Goal: Use online tool/utility: Utilize a website feature to perform a specific function

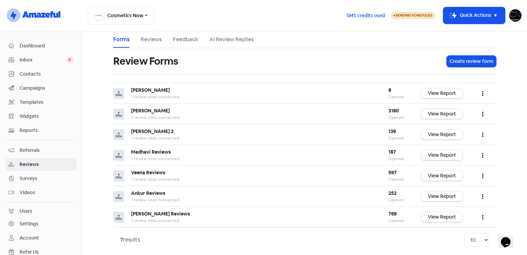
drag, startPoint x: 60, startPoint y: 45, endPoint x: 73, endPoint y: 46, distance: 12.7
click at [60, 45] on span "Dashboard" at bounding box center [47, 45] width 54 height 7
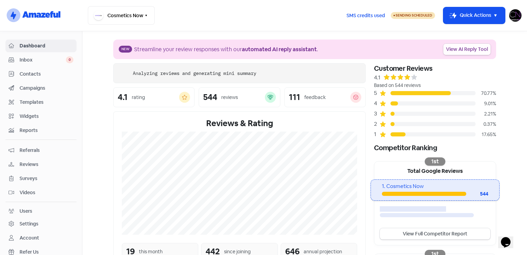
click at [450, 46] on link "View AI Reply Tool" at bounding box center [466, 49] width 47 height 11
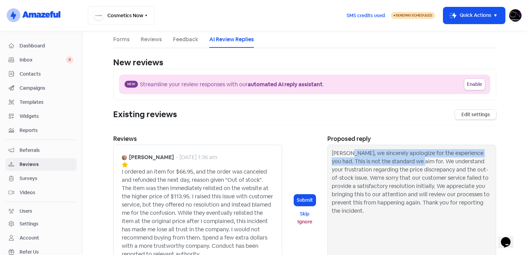
drag, startPoint x: 347, startPoint y: 152, endPoint x: 404, endPoint y: 164, distance: 58.5
click at [404, 164] on div "Glenn, we sincerely apologize for the experience you had. This is not the stand…" at bounding box center [412, 202] width 160 height 107
copy div "we sincerely apologize for the experience you had. This is not the standard we …"
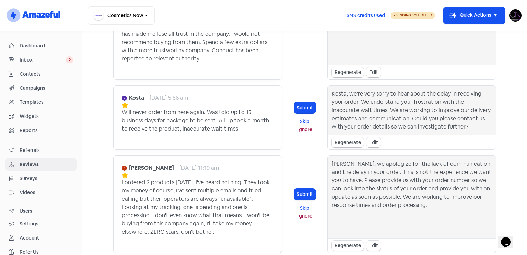
click at [348, 108] on div "Kosta, we're very sorry to hear about the delay in receiving your order. We und…" at bounding box center [412, 110] width 160 height 41
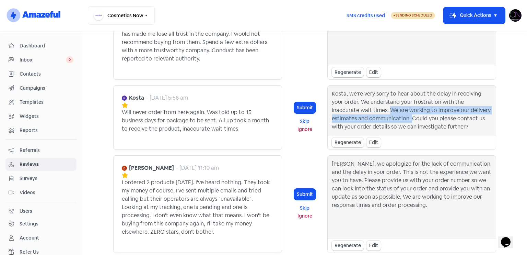
drag, startPoint x: 348, startPoint y: 108, endPoint x: 369, endPoint y: 114, distance: 22.1
click at [369, 114] on div "Kosta, we're very sorry to hear about the delay in receiving your order. We und…" at bounding box center [412, 110] width 160 height 41
copy div "We are working to improve our delivery estimates and communication."
